Goal: Find specific page/section: Find specific page/section

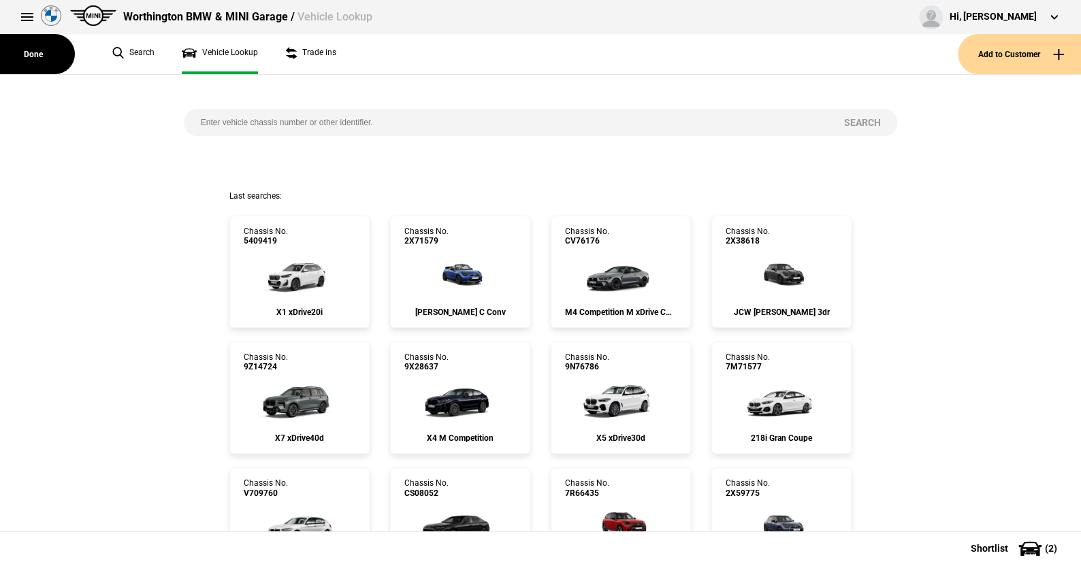
click at [23, 16] on button at bounding box center [27, 16] width 27 height 27
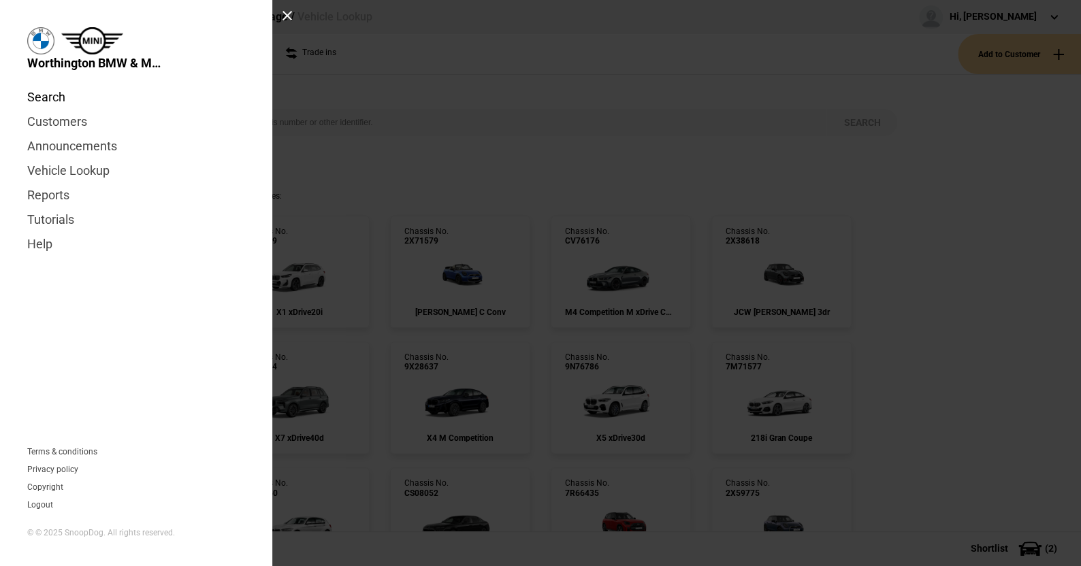
click at [47, 91] on link "Search" at bounding box center [136, 97] width 218 height 25
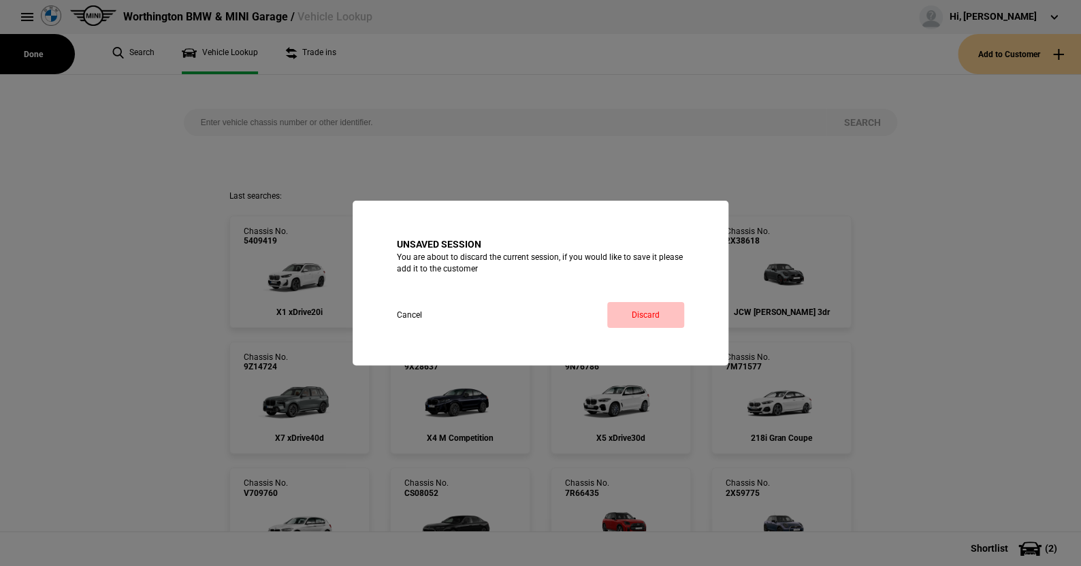
click at [649, 312] on link "Discard" at bounding box center [645, 315] width 77 height 26
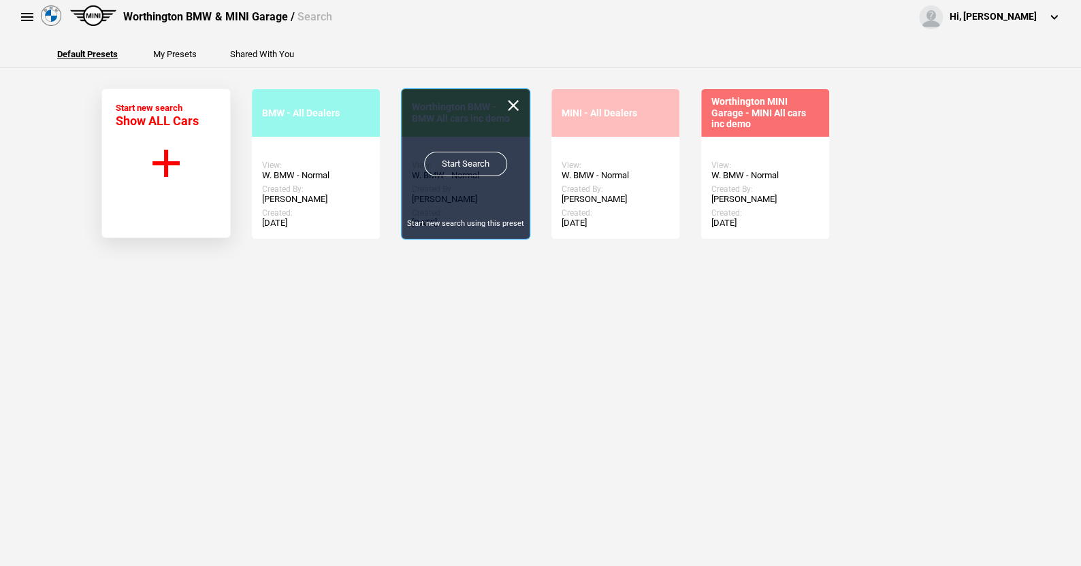
click at [450, 159] on link "Start Search" at bounding box center [465, 164] width 83 height 25
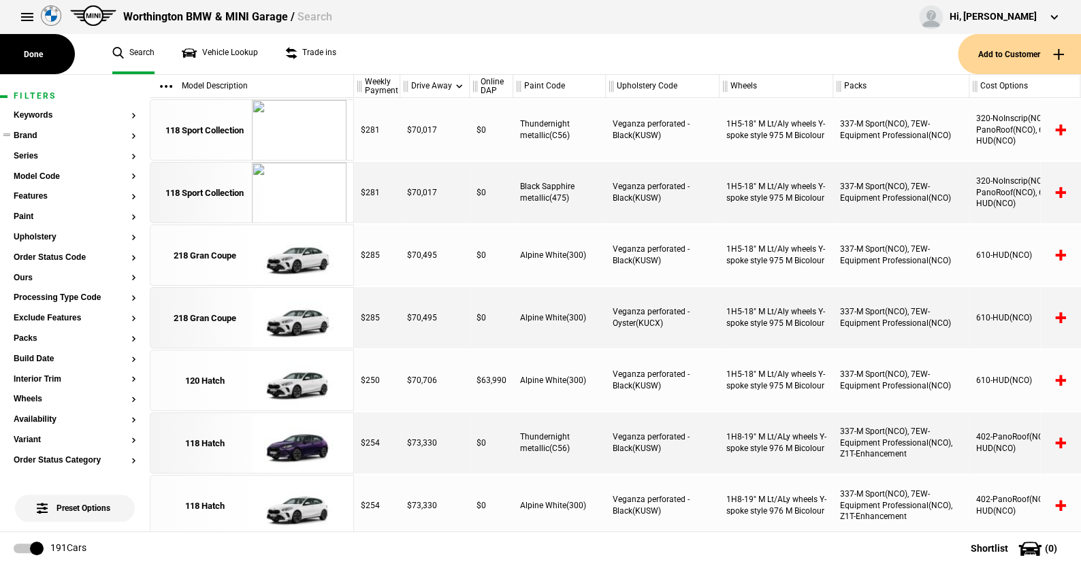
click at [24, 135] on button "Brand" at bounding box center [75, 136] width 123 height 10
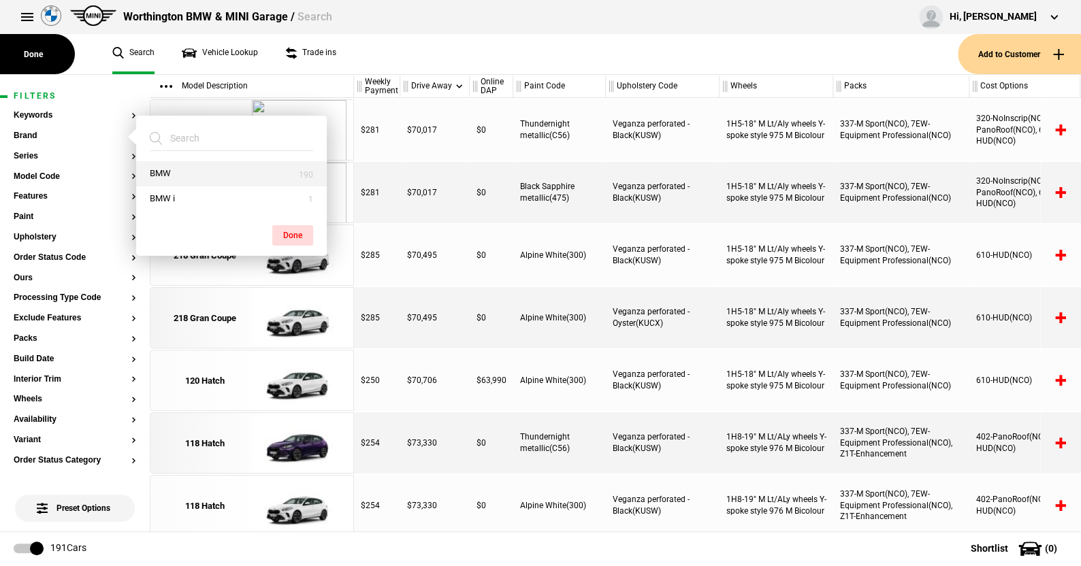
click at [161, 172] on button "BMW" at bounding box center [231, 173] width 191 height 25
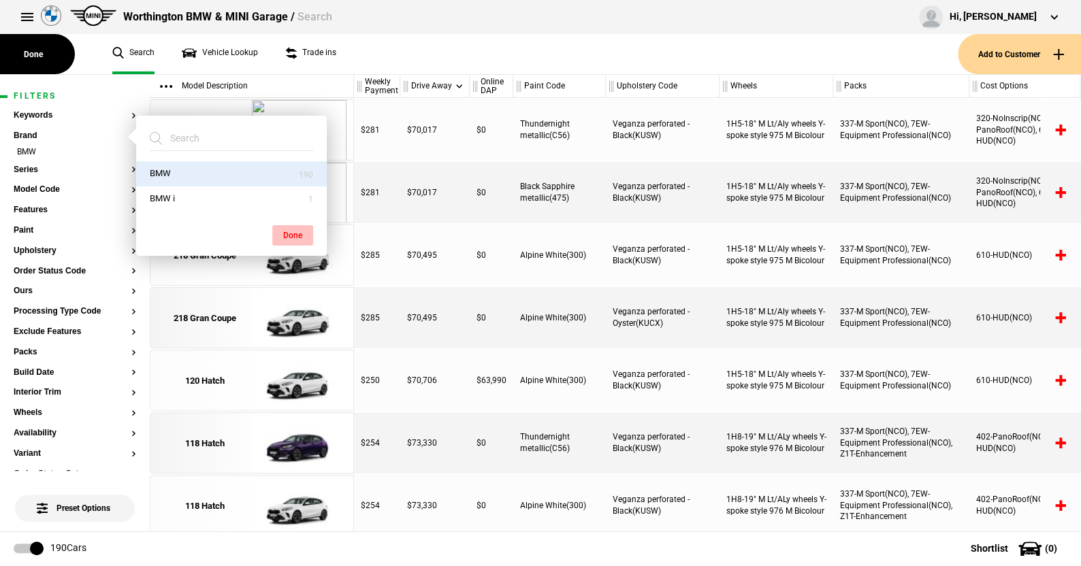
click at [304, 234] on button "Done" at bounding box center [292, 235] width 41 height 20
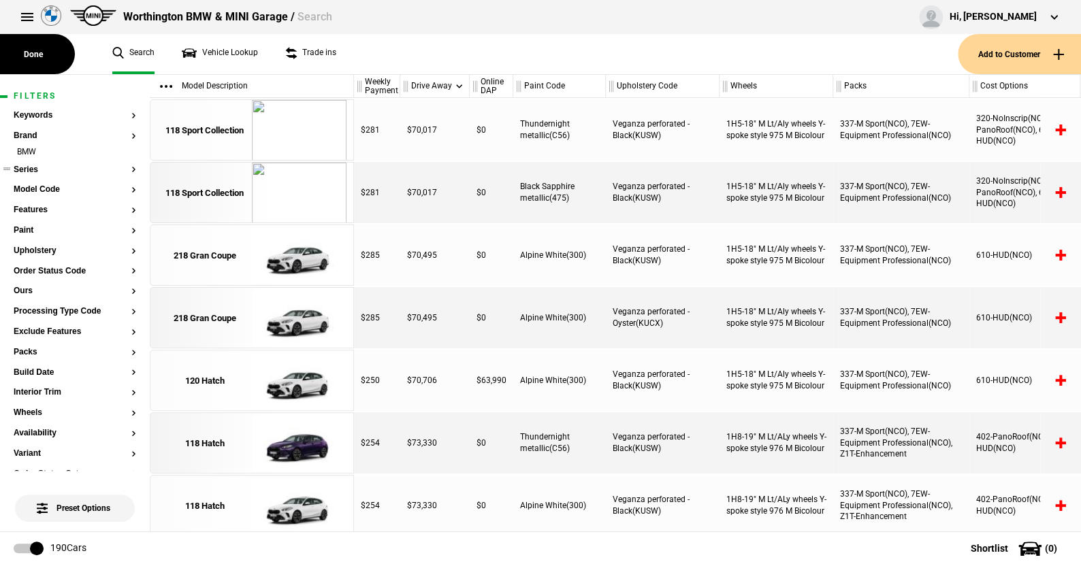
click at [31, 167] on button "Series" at bounding box center [75, 170] width 123 height 10
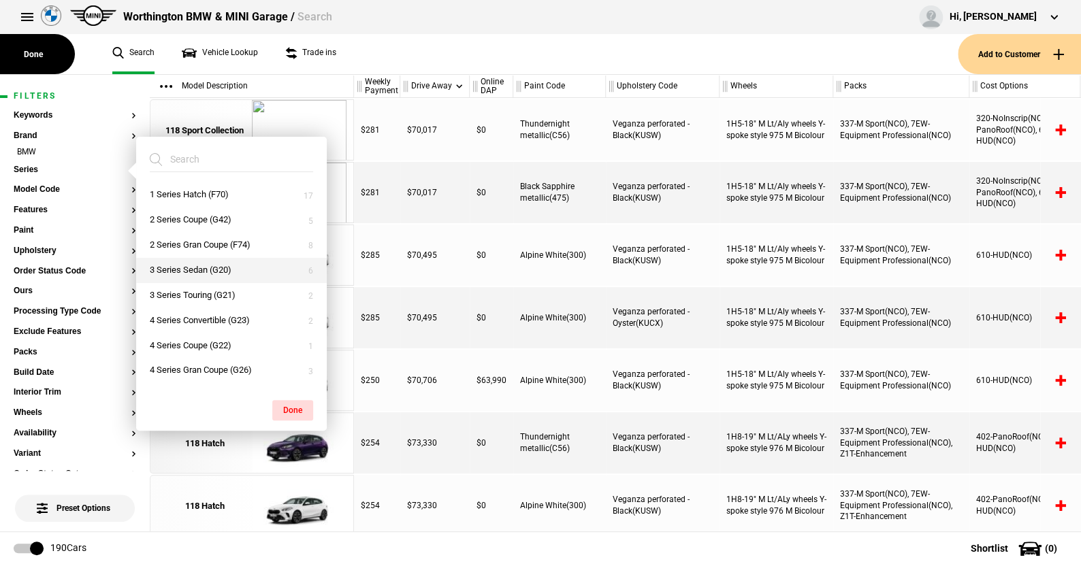
click at [178, 266] on button "3 Series Sedan (G20)" at bounding box center [231, 270] width 191 height 25
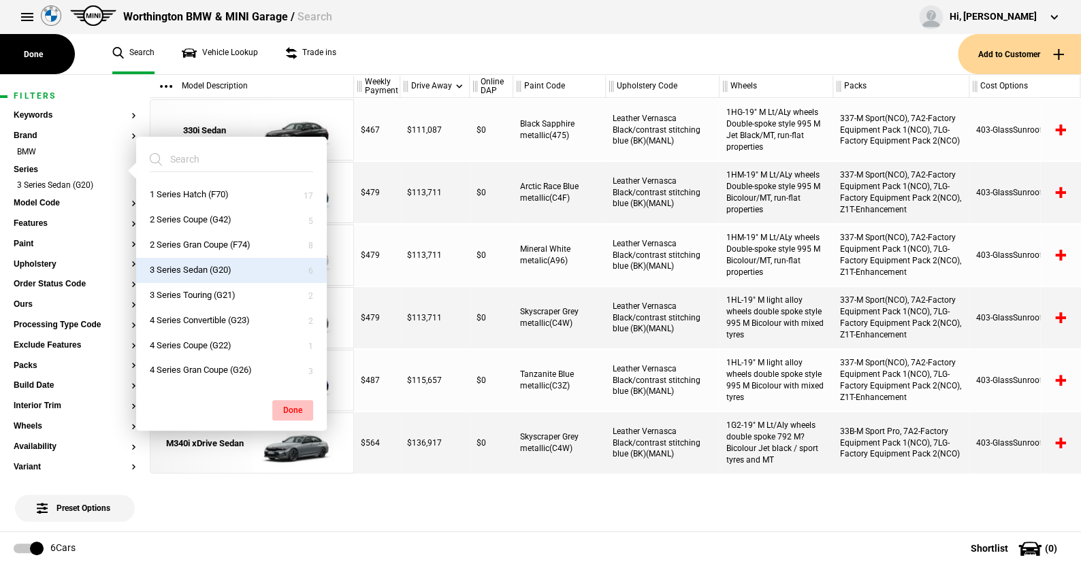
click at [299, 406] on button "Done" at bounding box center [292, 410] width 41 height 20
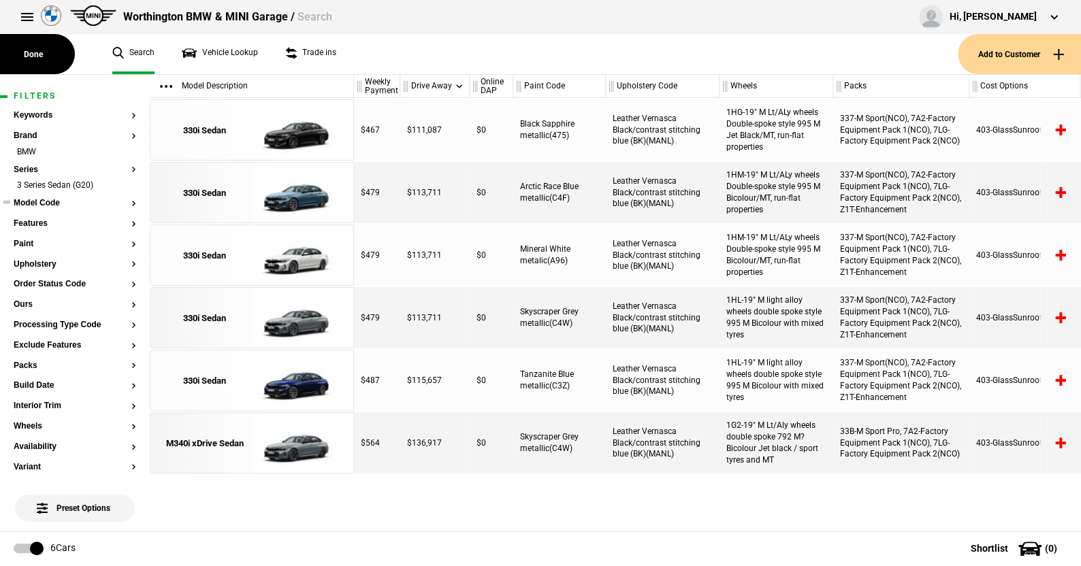
click at [45, 199] on button "Model Code" at bounding box center [75, 204] width 123 height 10
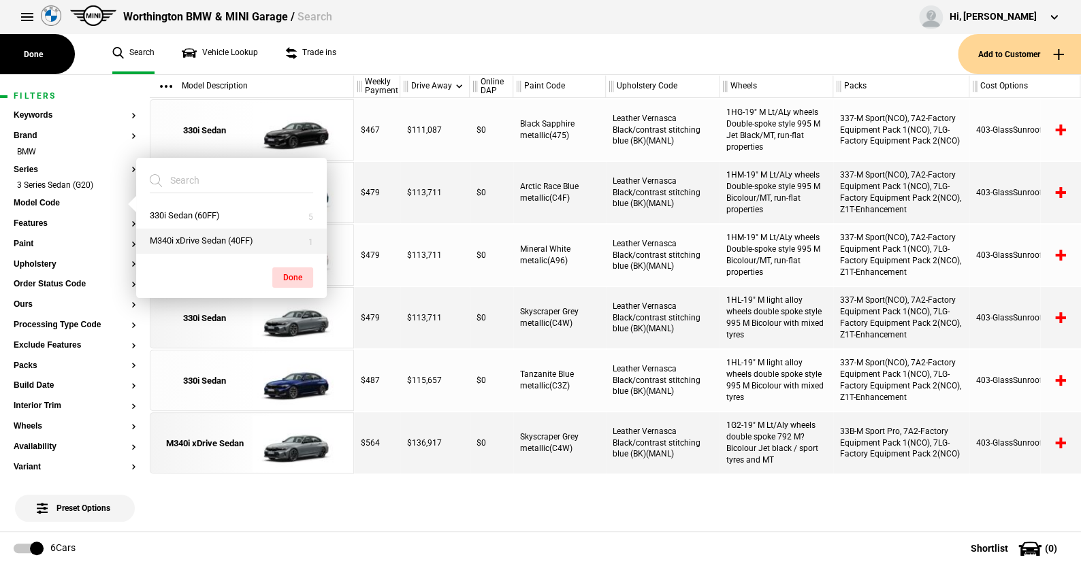
click at [173, 243] on button "M340i xDrive Sedan (40FF)" at bounding box center [231, 241] width 191 height 25
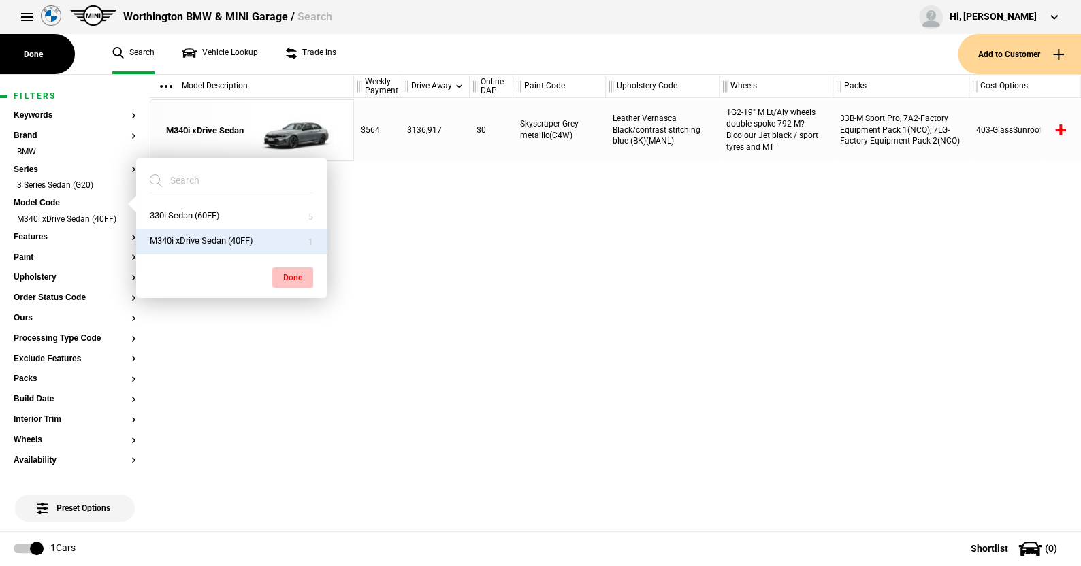
click at [291, 274] on button "Done" at bounding box center [292, 277] width 41 height 20
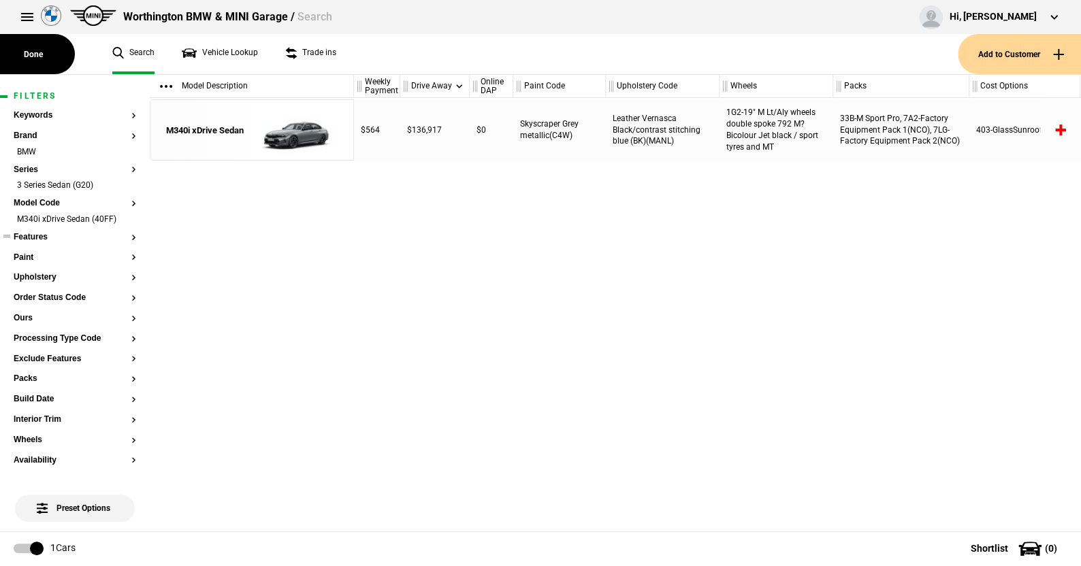
click at [32, 236] on button "Features" at bounding box center [75, 238] width 123 height 10
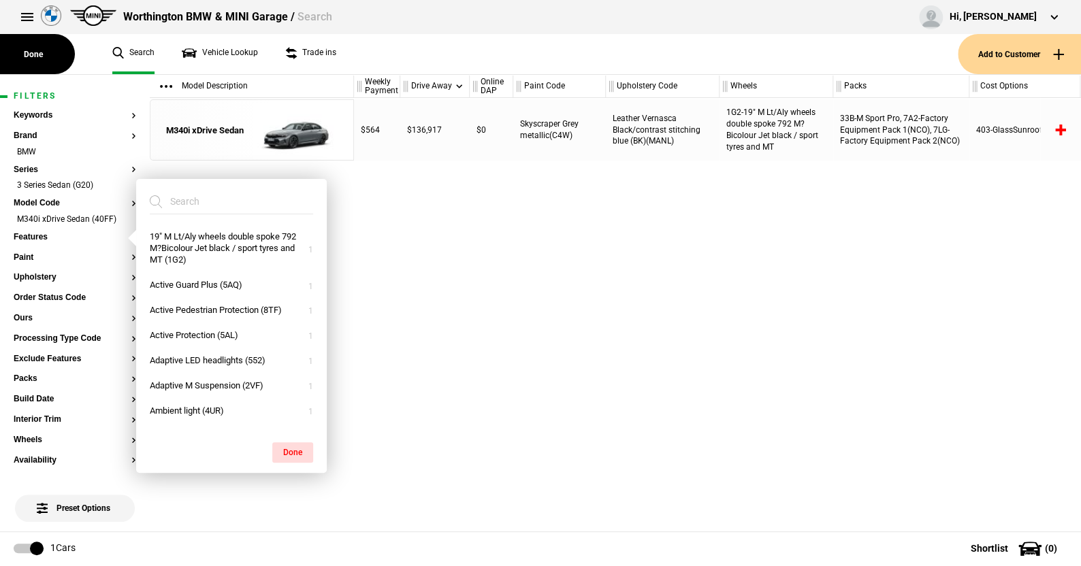
click at [419, 38] on ul "Search Vehicle Lookup Trade ins" at bounding box center [528, 54] width 859 height 40
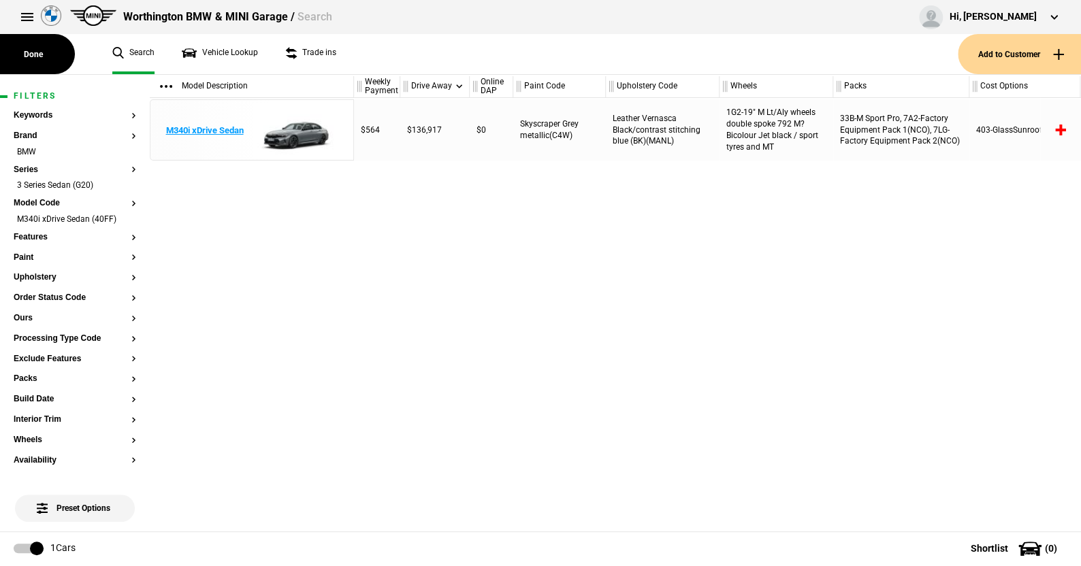
click at [302, 132] on img at bounding box center [299, 130] width 95 height 61
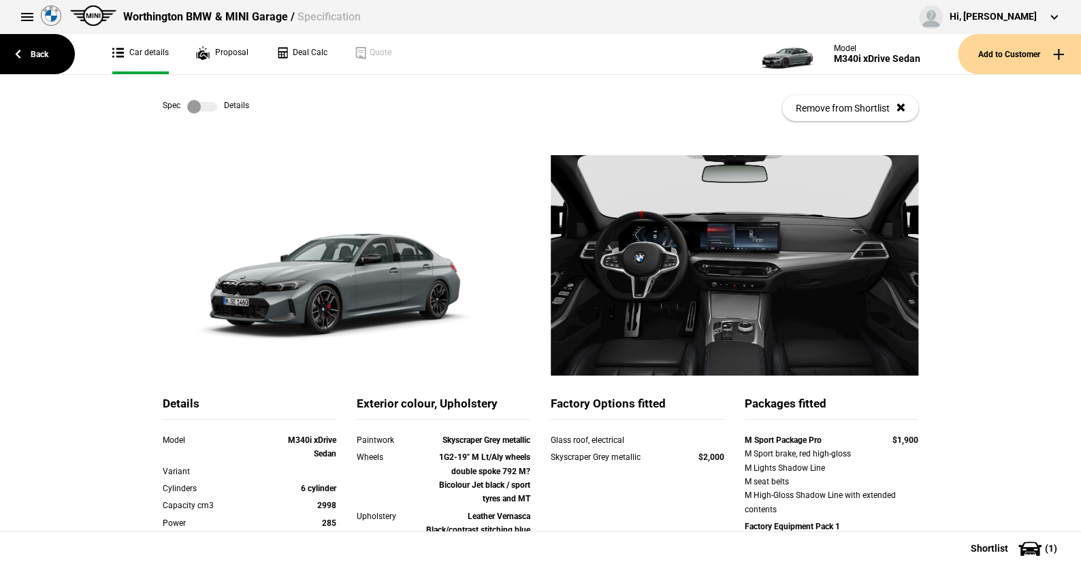
click at [204, 105] on label at bounding box center [202, 107] width 30 height 14
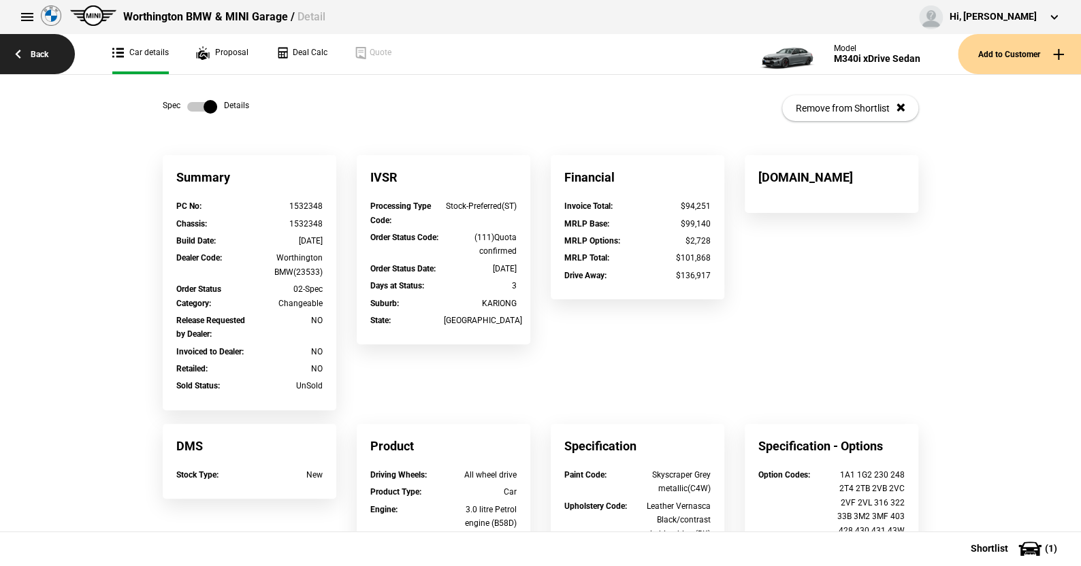
click at [41, 48] on link "Back" at bounding box center [37, 54] width 75 height 40
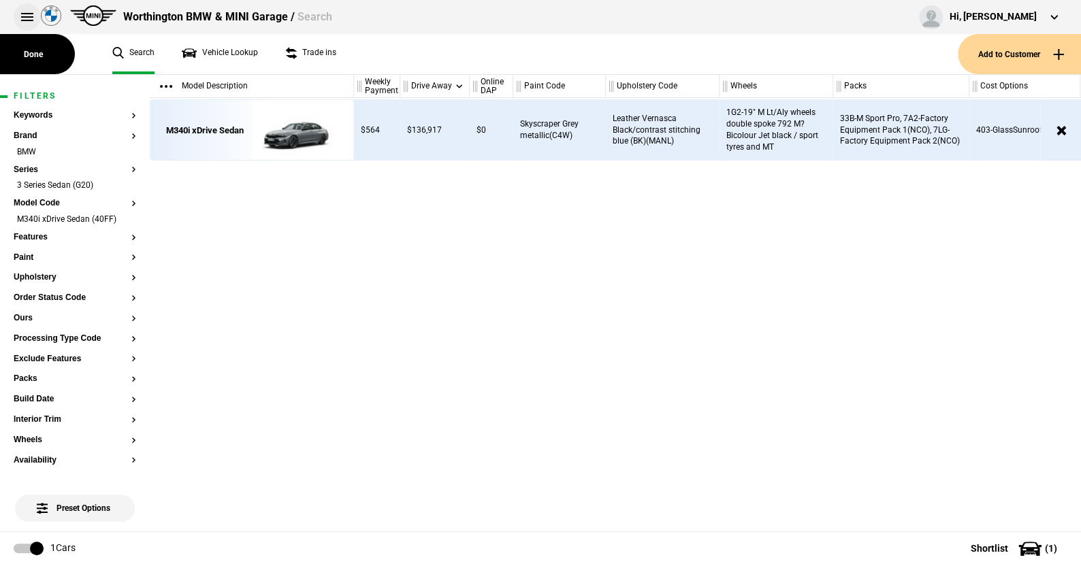
click at [24, 16] on button at bounding box center [27, 16] width 27 height 27
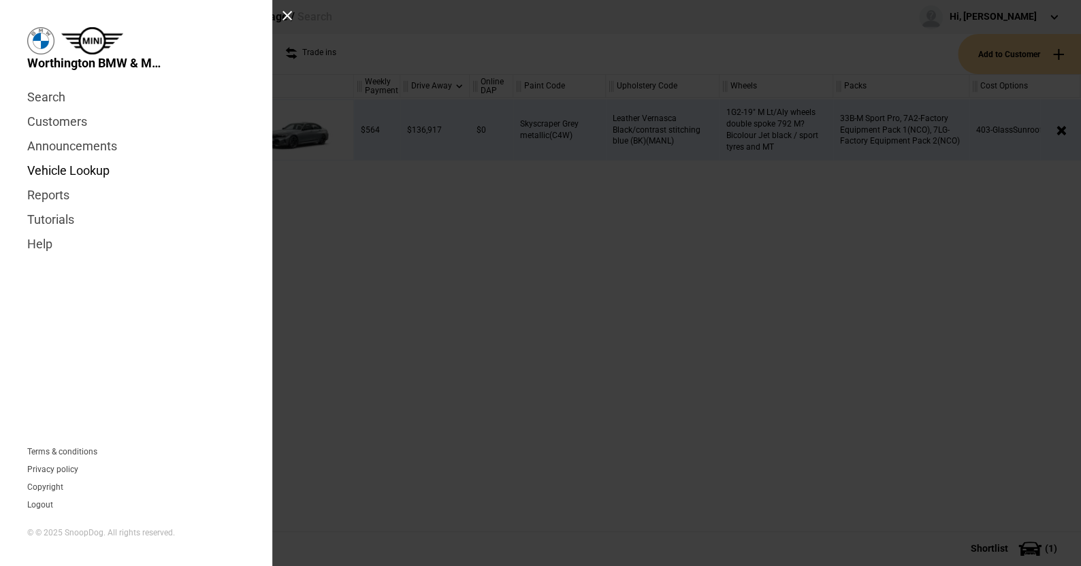
click at [81, 173] on link "Vehicle Lookup" at bounding box center [136, 171] width 218 height 25
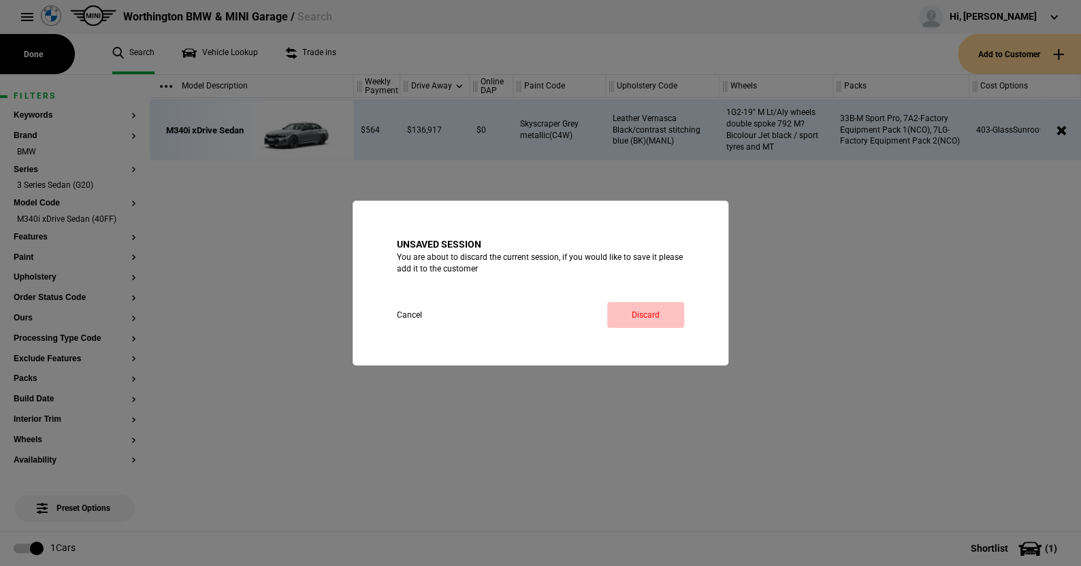
click at [648, 312] on link "Discard" at bounding box center [645, 315] width 77 height 26
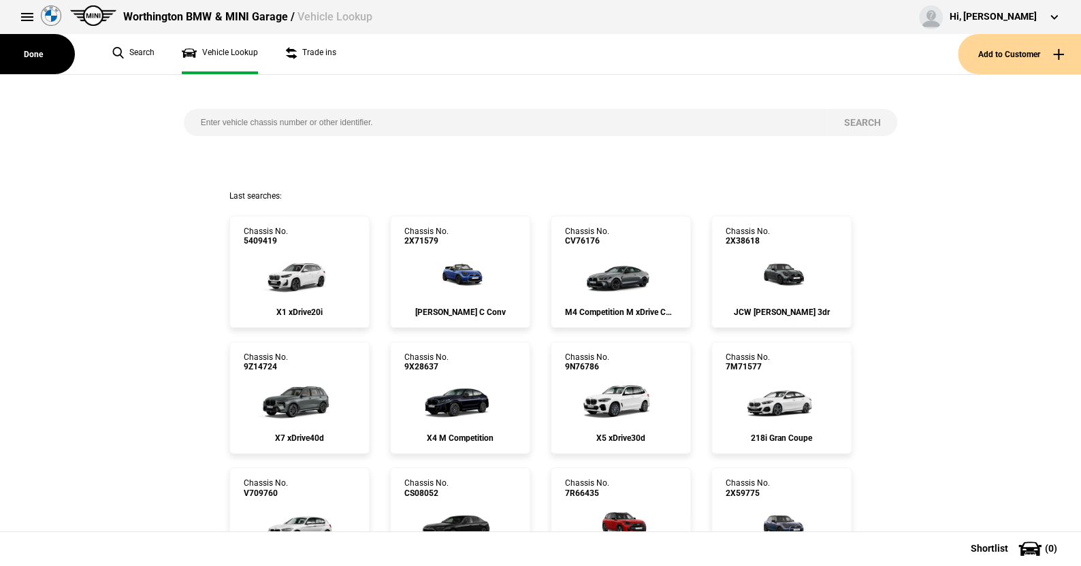
click at [211, 115] on input "search" at bounding box center [505, 122] width 643 height 27
type input "fv27787"
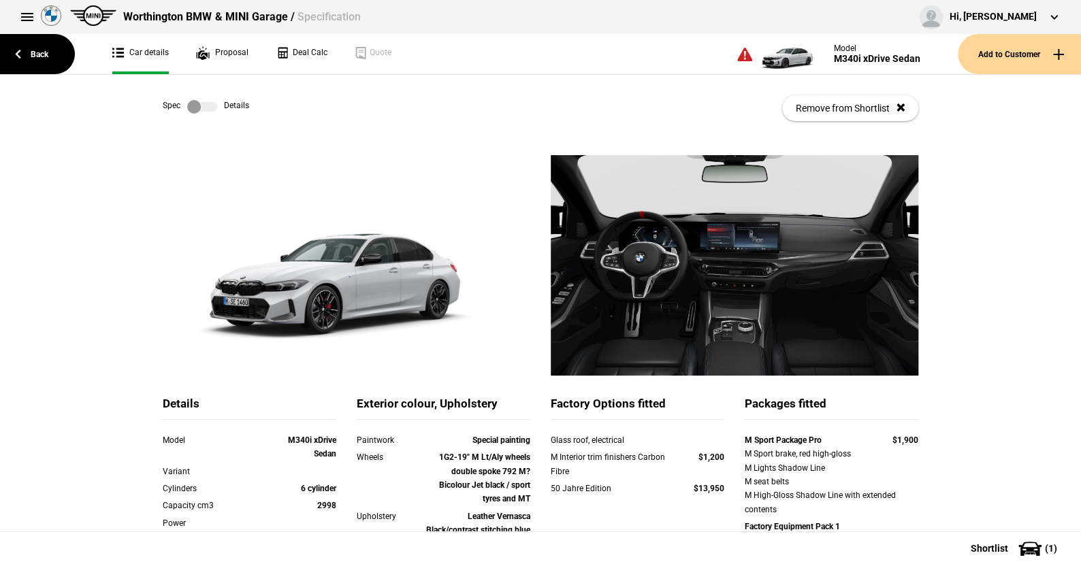
click at [210, 111] on label at bounding box center [202, 107] width 30 height 14
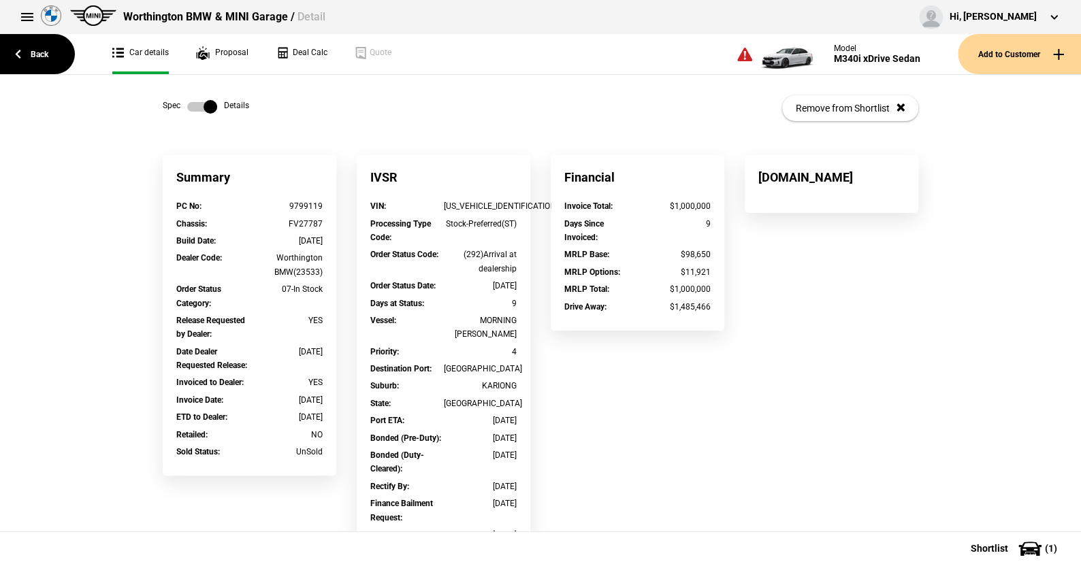
click at [187, 105] on label at bounding box center [202, 107] width 30 height 14
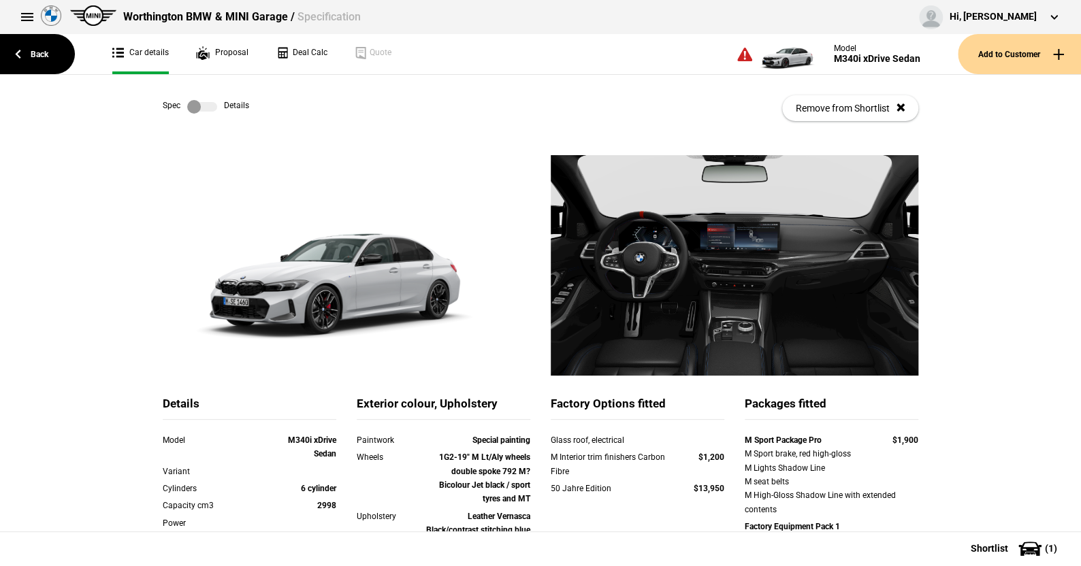
click at [207, 105] on label at bounding box center [202, 107] width 30 height 14
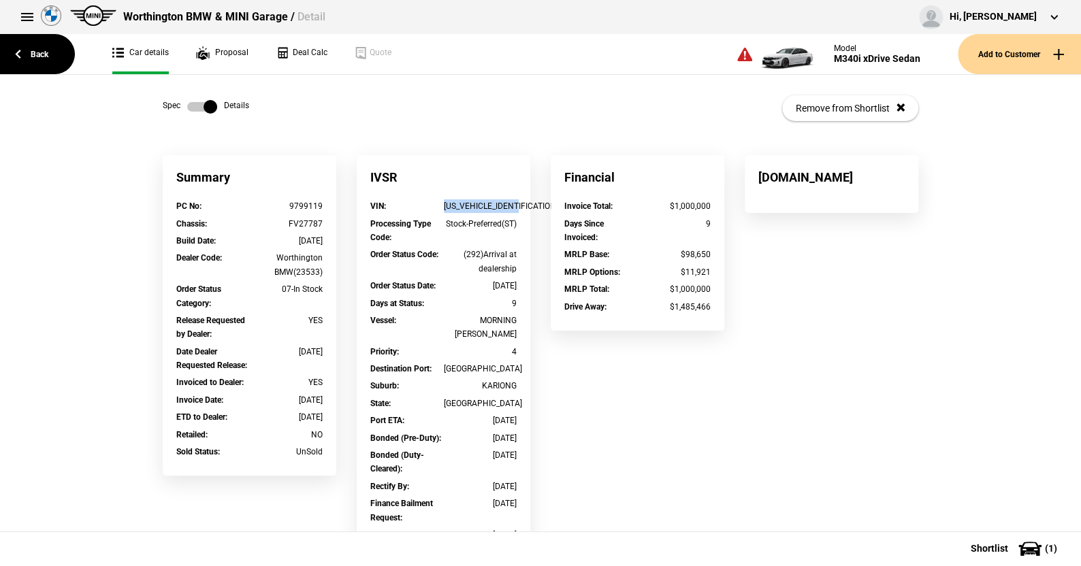
drag, startPoint x: 526, startPoint y: 203, endPoint x: 438, endPoint y: 204, distance: 88.5
click at [438, 204] on div "IVSR VIN : [US_VEHICLE_IDENTIFICATION_NUMBER] Processing Type Code : Stock-Pref…" at bounding box center [443, 372] width 194 height 435
copy div "[US_VEHICLE_IDENTIFICATION_NUMBER]"
drag, startPoint x: 321, startPoint y: 205, endPoint x: 280, endPoint y: 205, distance: 40.2
click at [280, 205] on div "PC No : 9799119" at bounding box center [249, 207] width 167 height 17
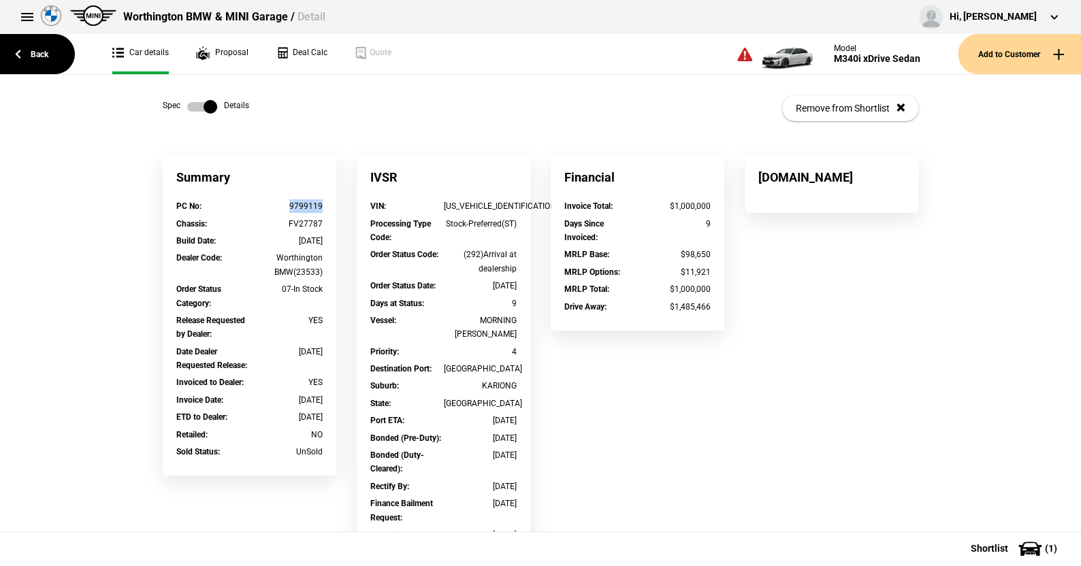
copy div "9799119"
click at [187, 104] on label at bounding box center [202, 107] width 30 height 14
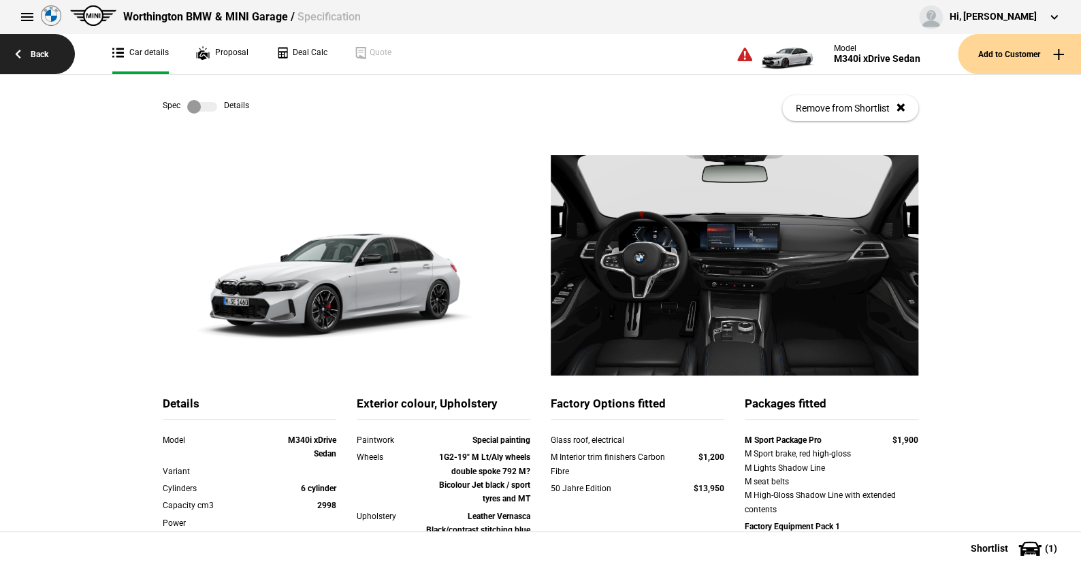
click at [39, 50] on link "Back" at bounding box center [37, 54] width 75 height 40
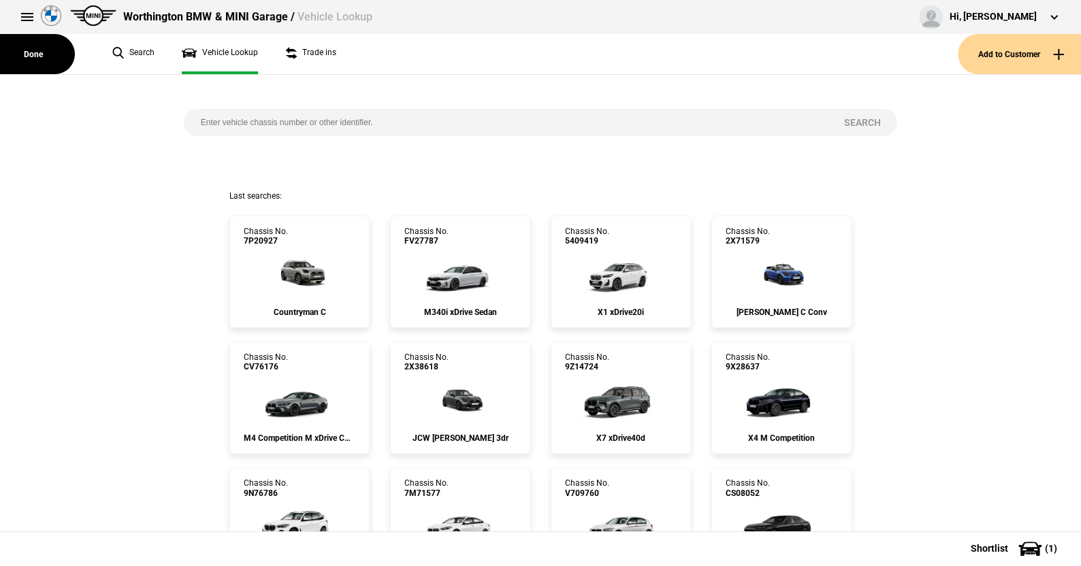
click at [191, 120] on input "search" at bounding box center [505, 122] width 643 height 27
paste input "WBS42BA060CU37661"
type input "WBS42BA060CU37661"
click at [850, 118] on button "Search" at bounding box center [861, 122] width 71 height 27
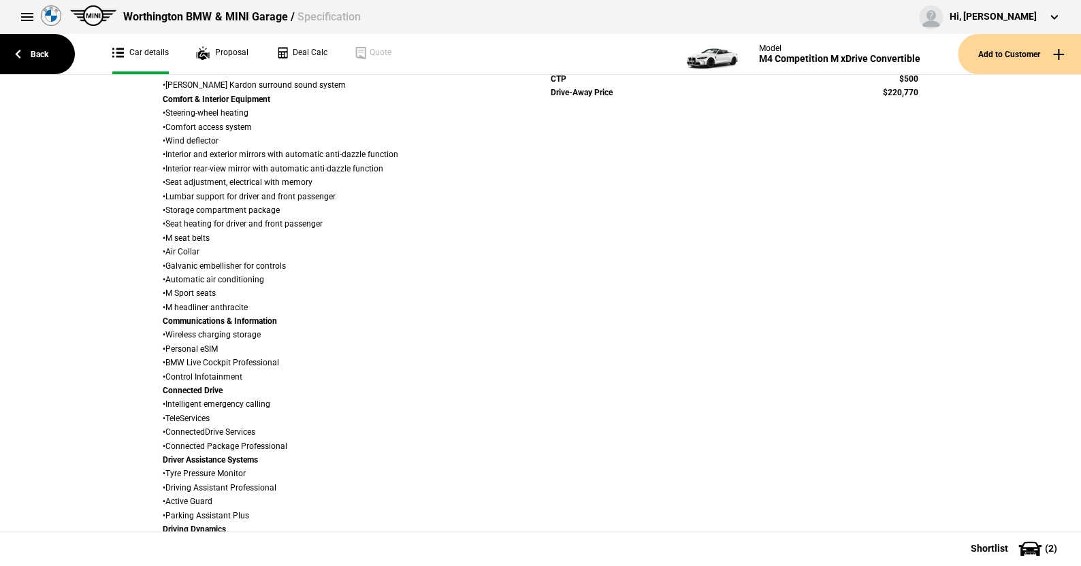
scroll to position [544, 0]
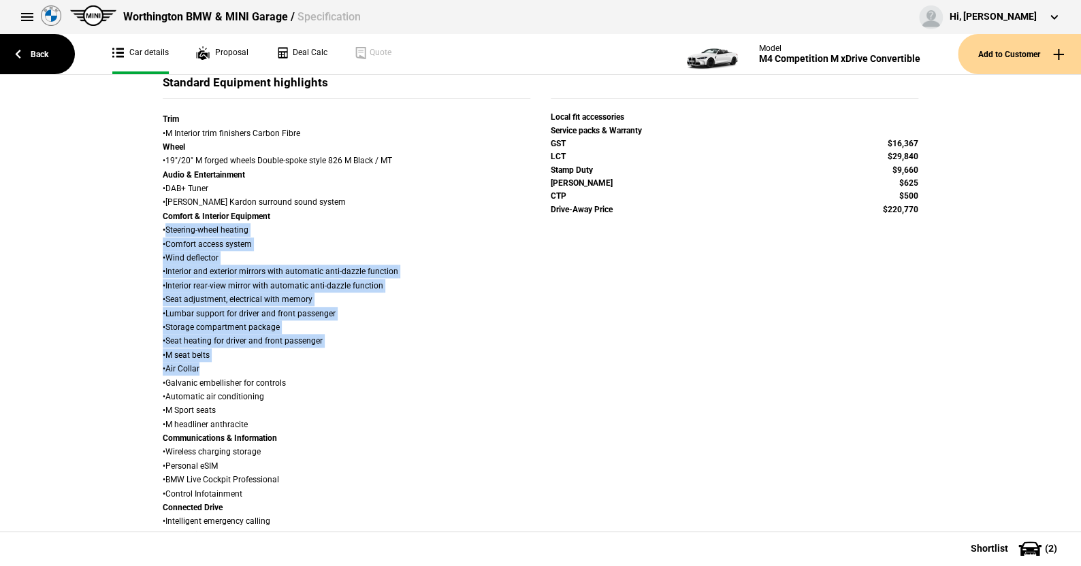
drag, startPoint x: 160, startPoint y: 226, endPoint x: 330, endPoint y: 371, distance: 223.5
click at [330, 371] on div "Trim • M Interior trim finishers Carbon Fibre Wheel • 19"/20" M forged wheels D…" at bounding box center [347, 549] width 368 height 875
copy div "Steering-wheel heating • Comfort access system • Wind deflector • Interior and …"
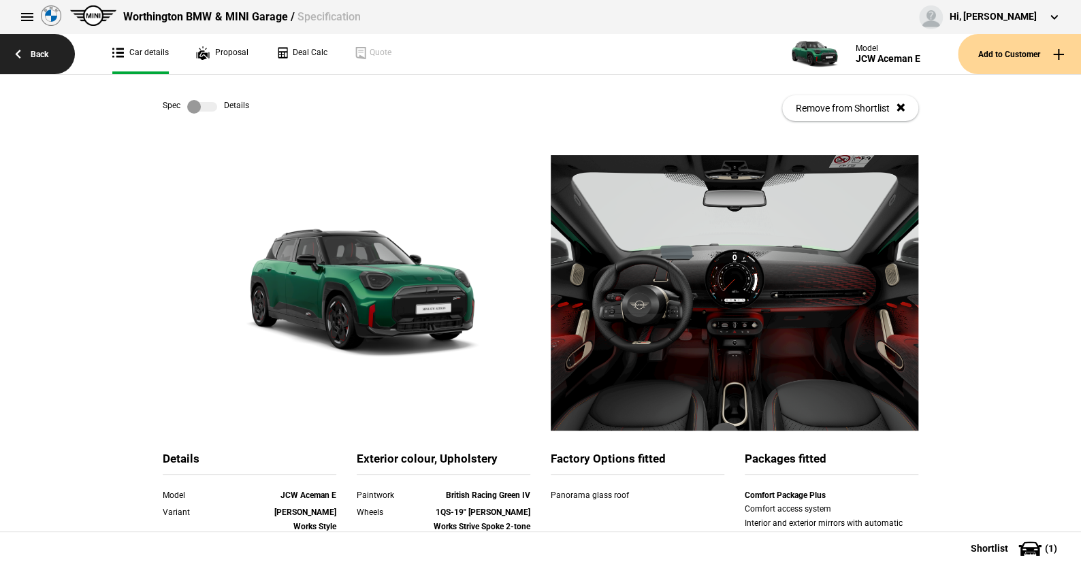
drag, startPoint x: 0, startPoint y: 0, endPoint x: 42, endPoint y: 52, distance: 66.3
click at [42, 52] on link "Back" at bounding box center [37, 54] width 75 height 40
click at [24, 10] on button at bounding box center [27, 16] width 27 height 27
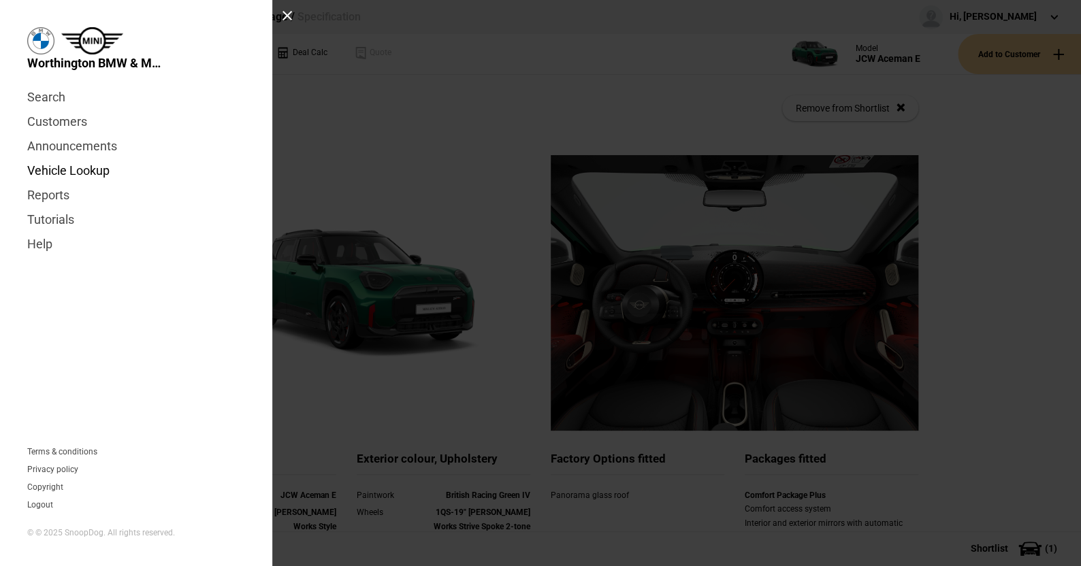
click at [80, 169] on link "Vehicle Lookup" at bounding box center [136, 171] width 218 height 25
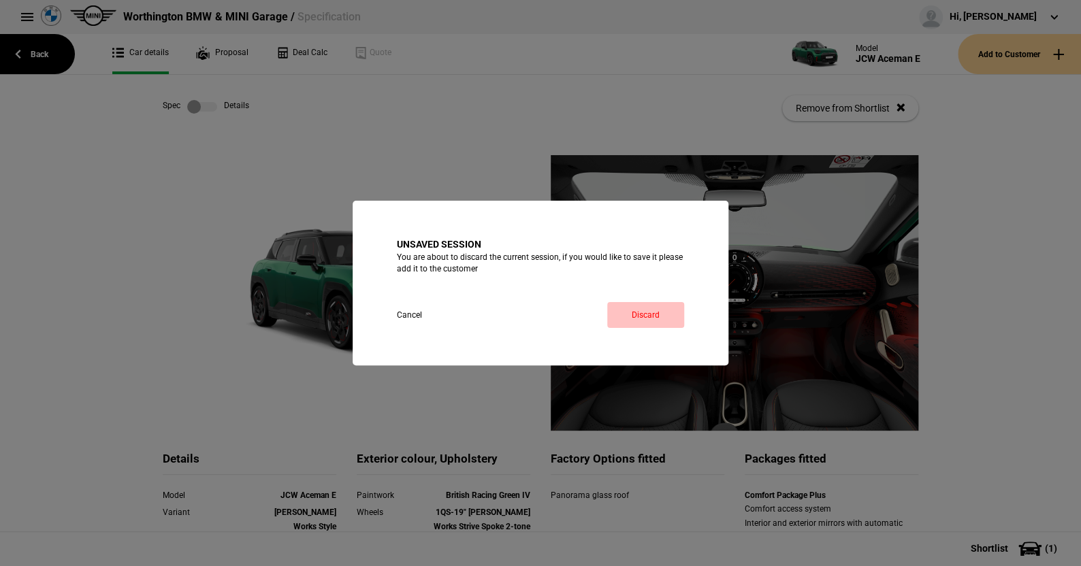
click at [641, 310] on link "Discard" at bounding box center [645, 315] width 77 height 26
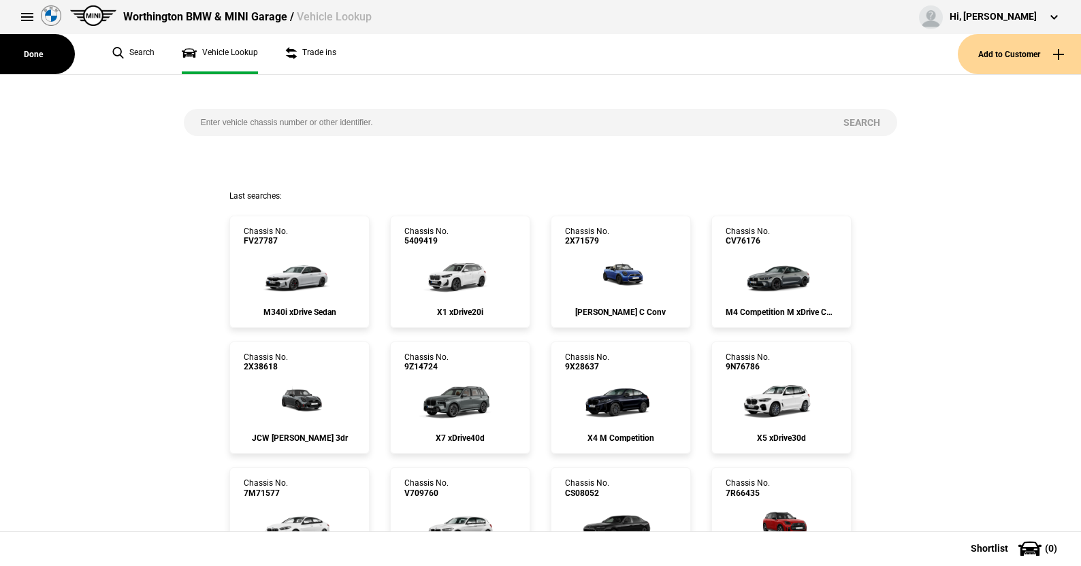
click at [196, 117] on input "search" at bounding box center [505, 122] width 643 height 27
paste input "[US_VEHICLE_IDENTIFICATION_NUMBER]"
type input "[US_VEHICLE_IDENTIFICATION_NUMBER]"
click at [845, 121] on button "Search" at bounding box center [861, 122] width 71 height 27
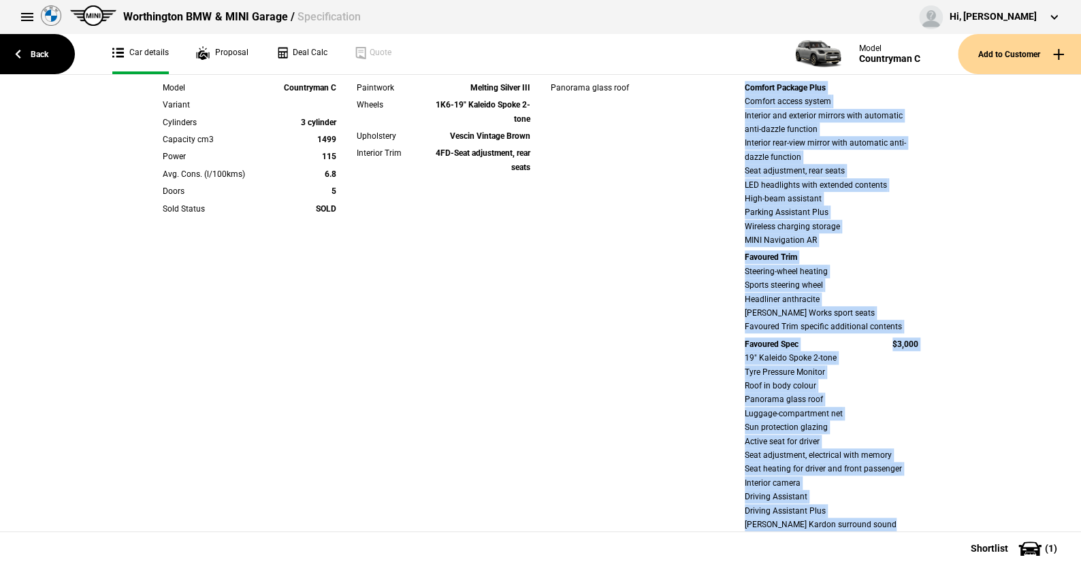
scroll to position [427, 0]
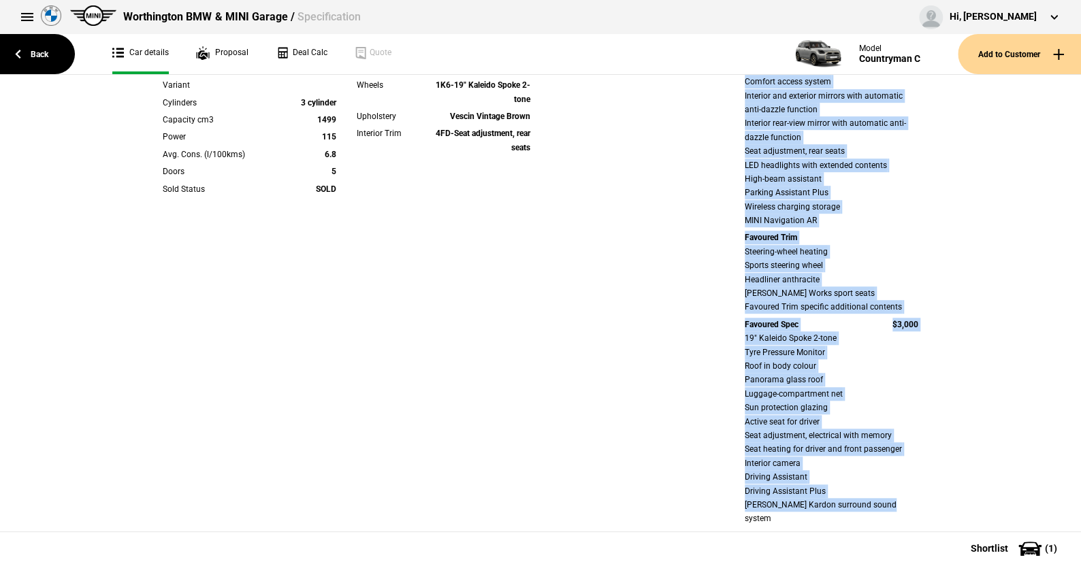
drag, startPoint x: 732, startPoint y: 154, endPoint x: 983, endPoint y: 505, distance: 431.3
click at [983, 505] on div "Details Model Countryman C Variant Cylinders 3 cylinder Capacity cm3 1499 Power…" at bounding box center [540, 342] width 1081 height 1229
copy div "Comfort Package Plus Comfort access system Interior and exterior mirrors with a…"
